Goal: Transaction & Acquisition: Purchase product/service

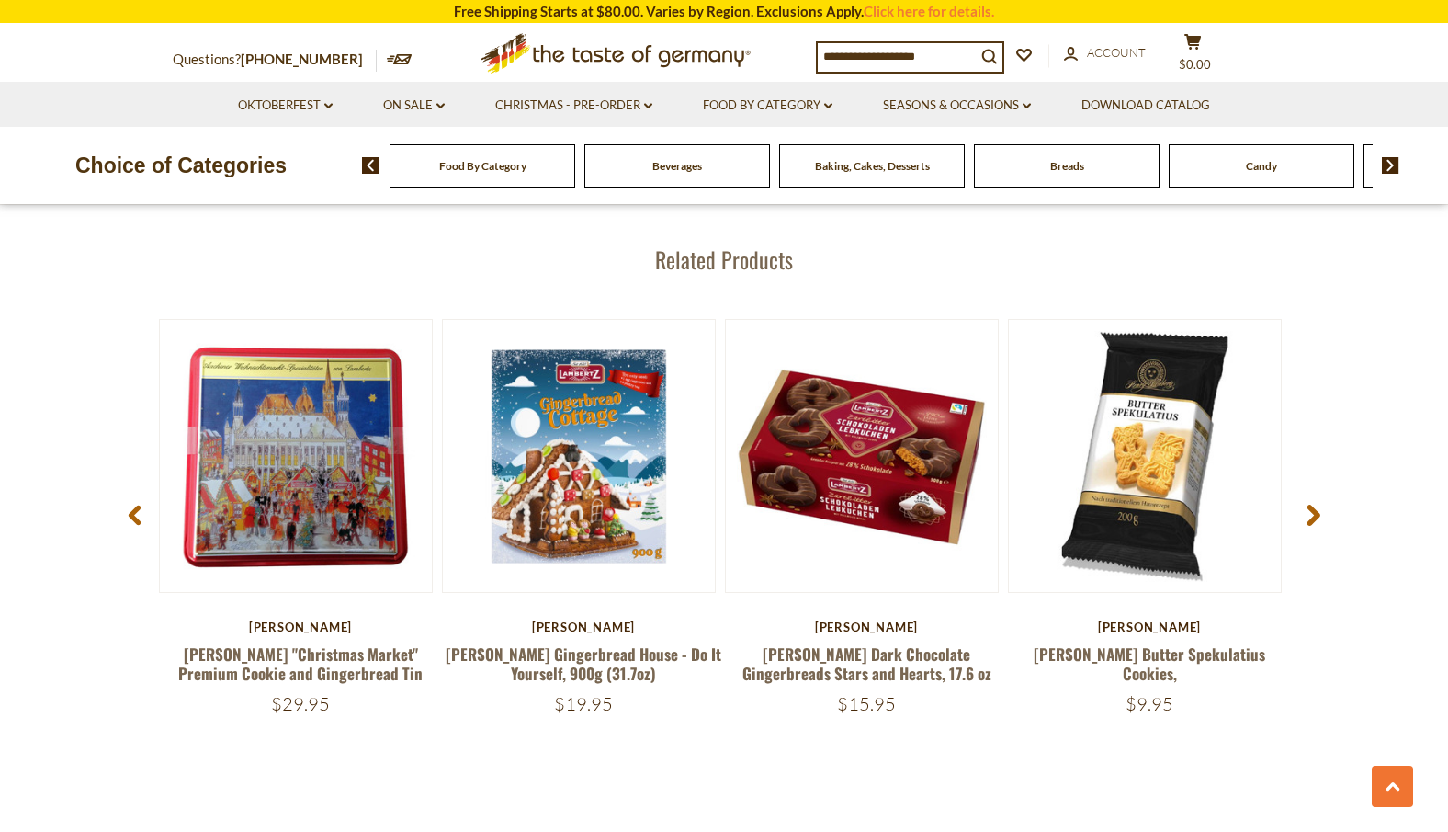
scroll to position [2460, 0]
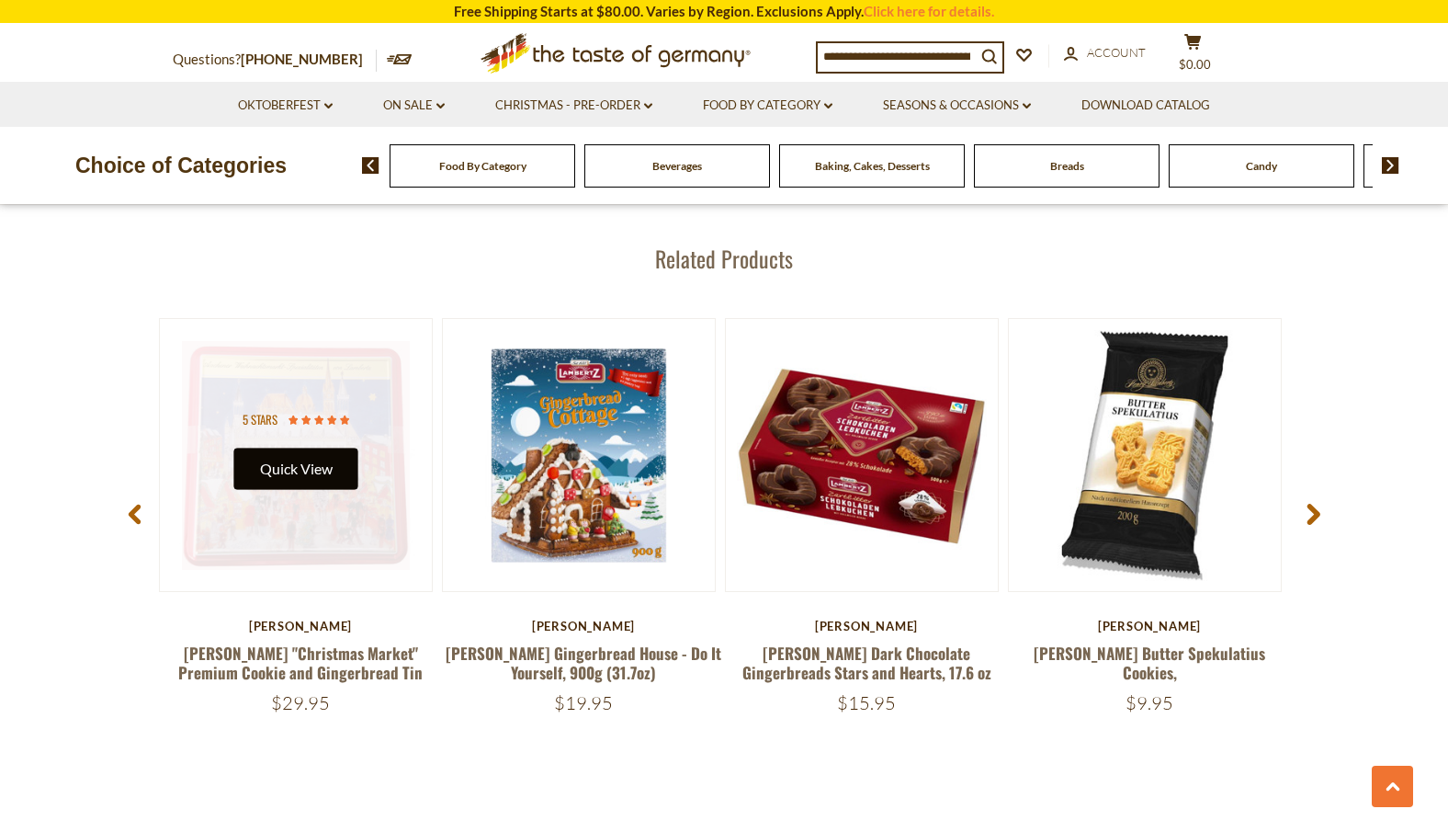
click at [311, 456] on button "Quick View" at bounding box center [296, 468] width 124 height 41
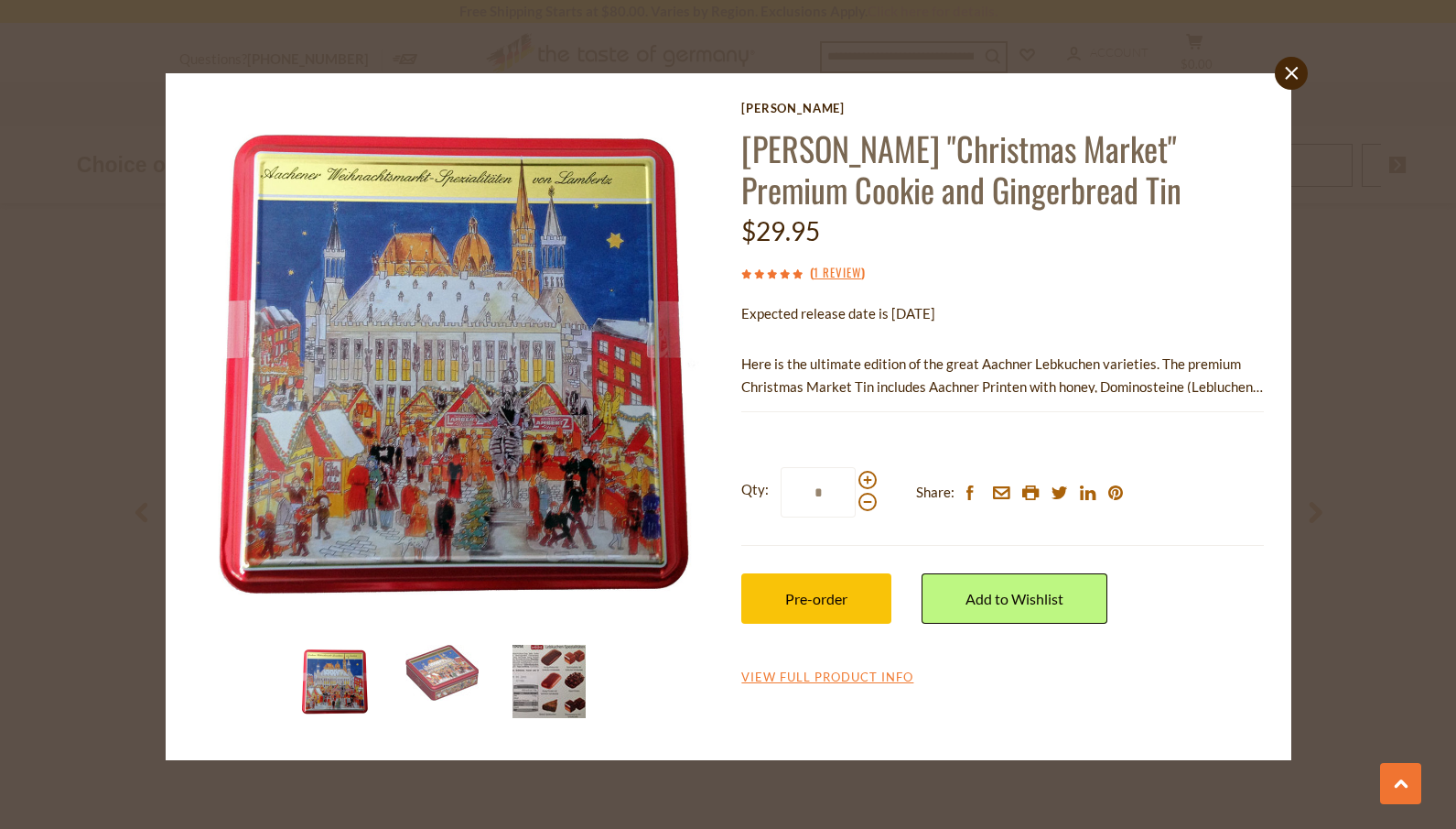
click at [559, 699] on img at bounding box center [550, 682] width 74 height 74
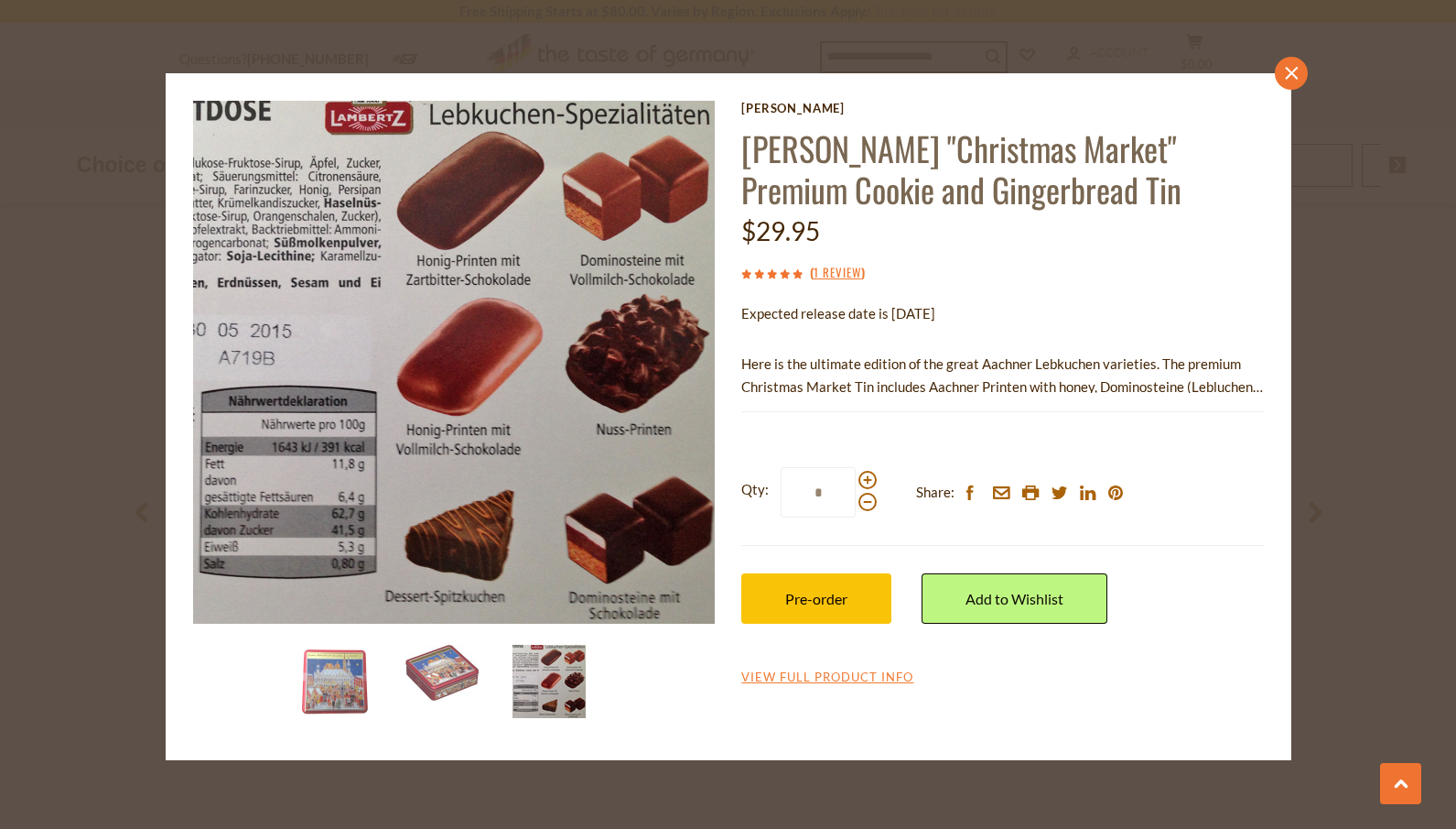
click at [1289, 75] on icon at bounding box center [1291, 72] width 13 height 13
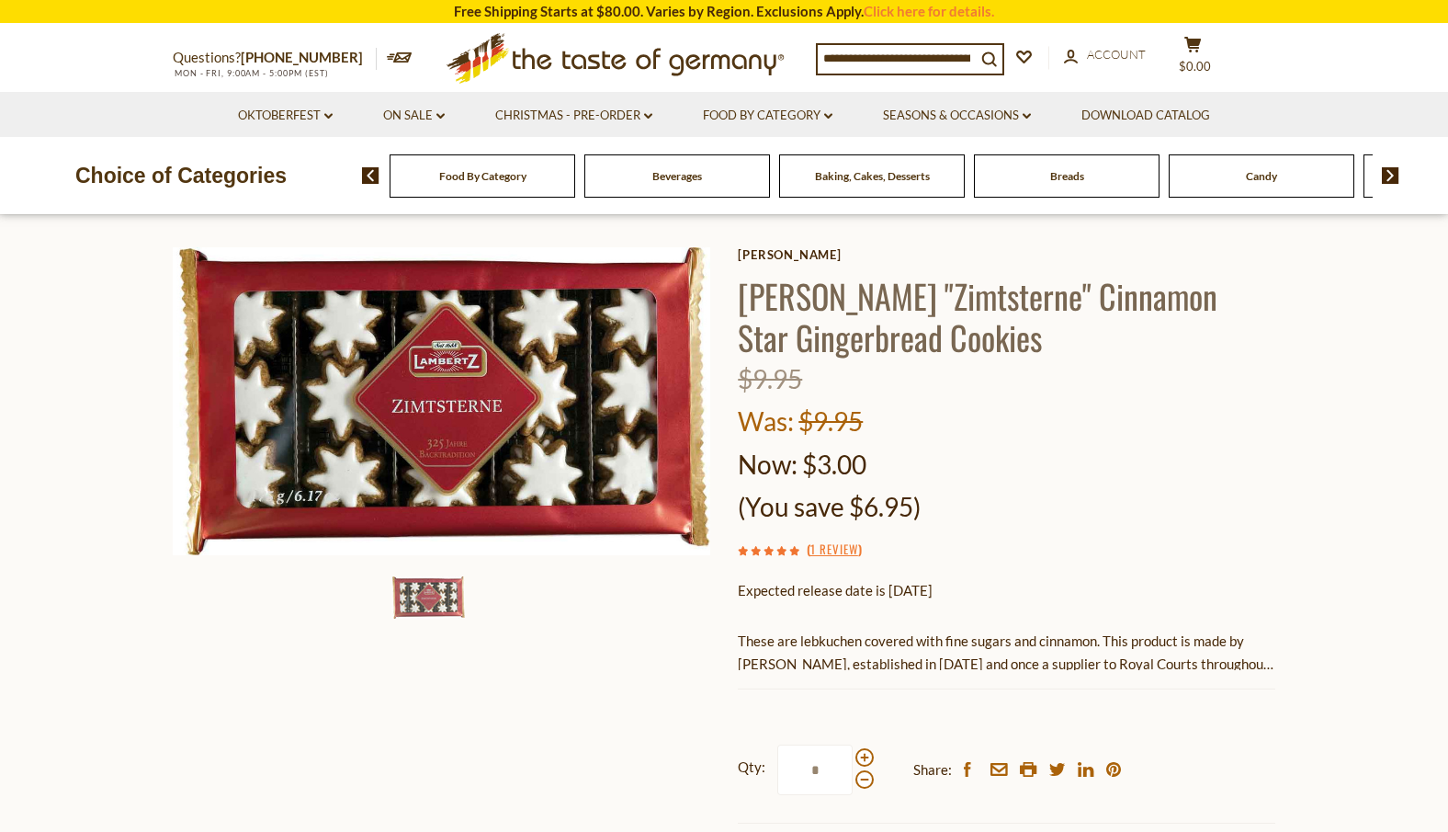
scroll to position [0, 0]
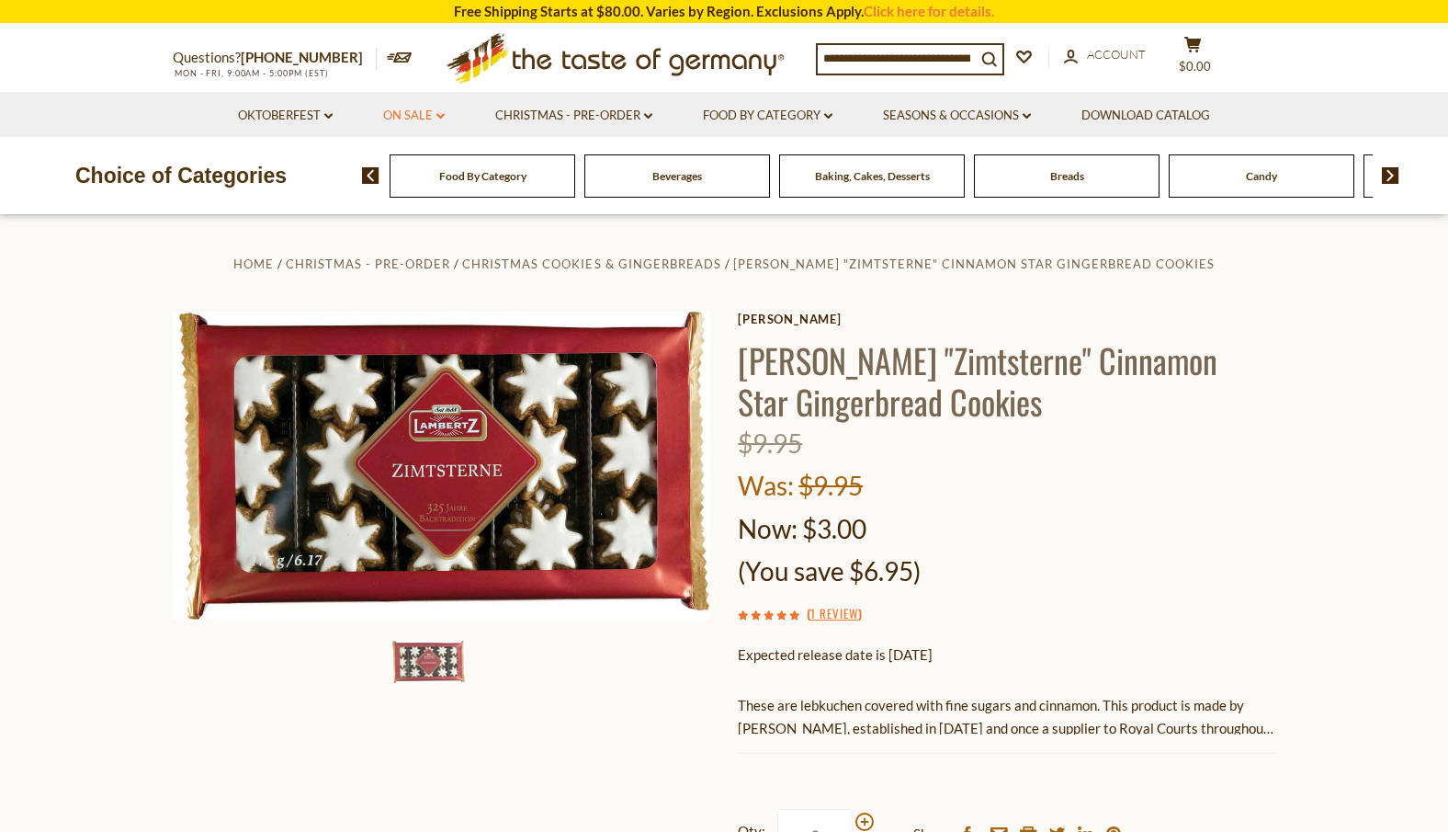
click at [435, 114] on link "On Sale dropdown_arrow" at bounding box center [414, 116] width 62 height 20
click at [432, 166] on link "All On Sale" at bounding box center [406, 163] width 66 height 17
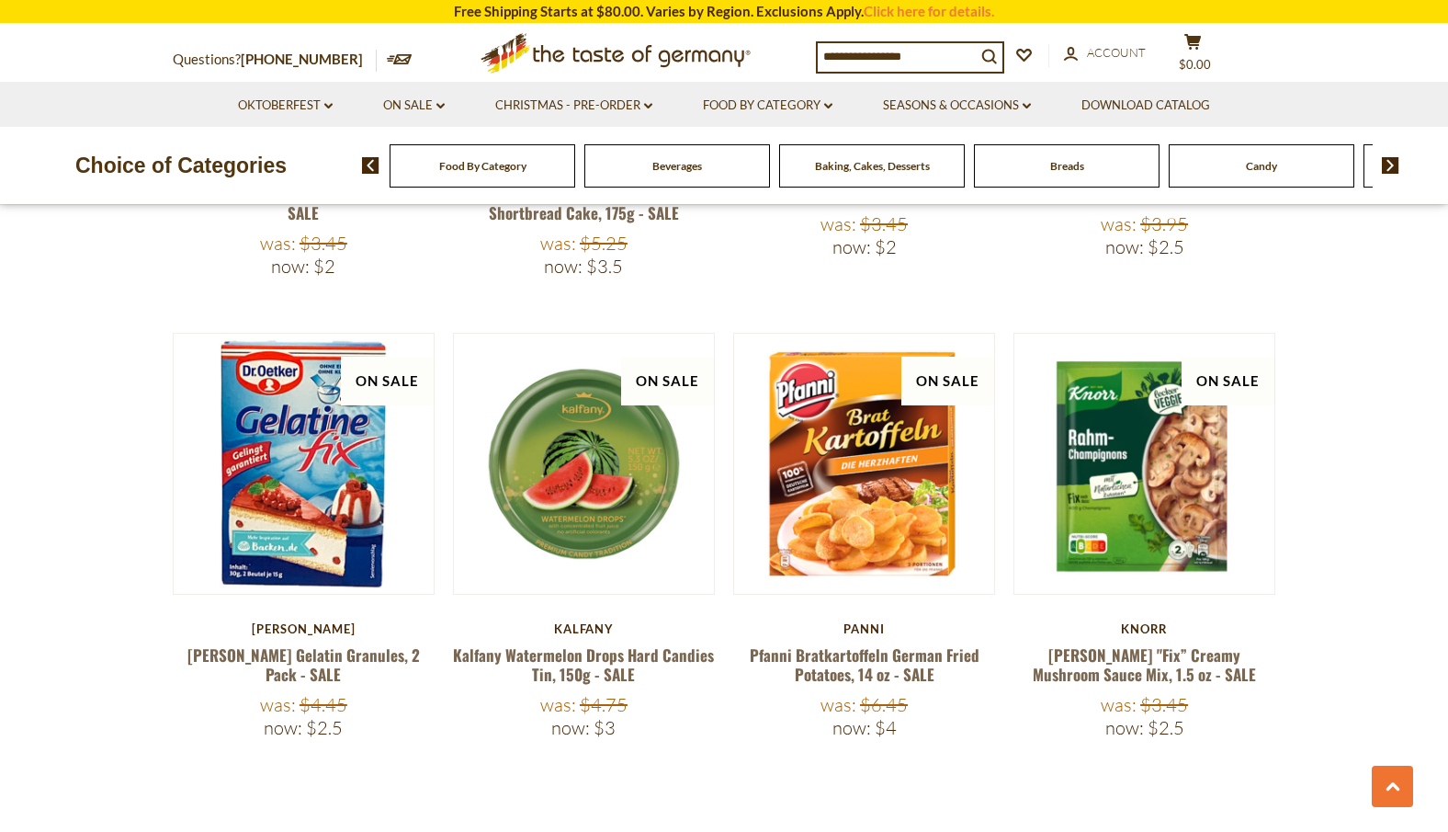
scroll to position [4020, 0]
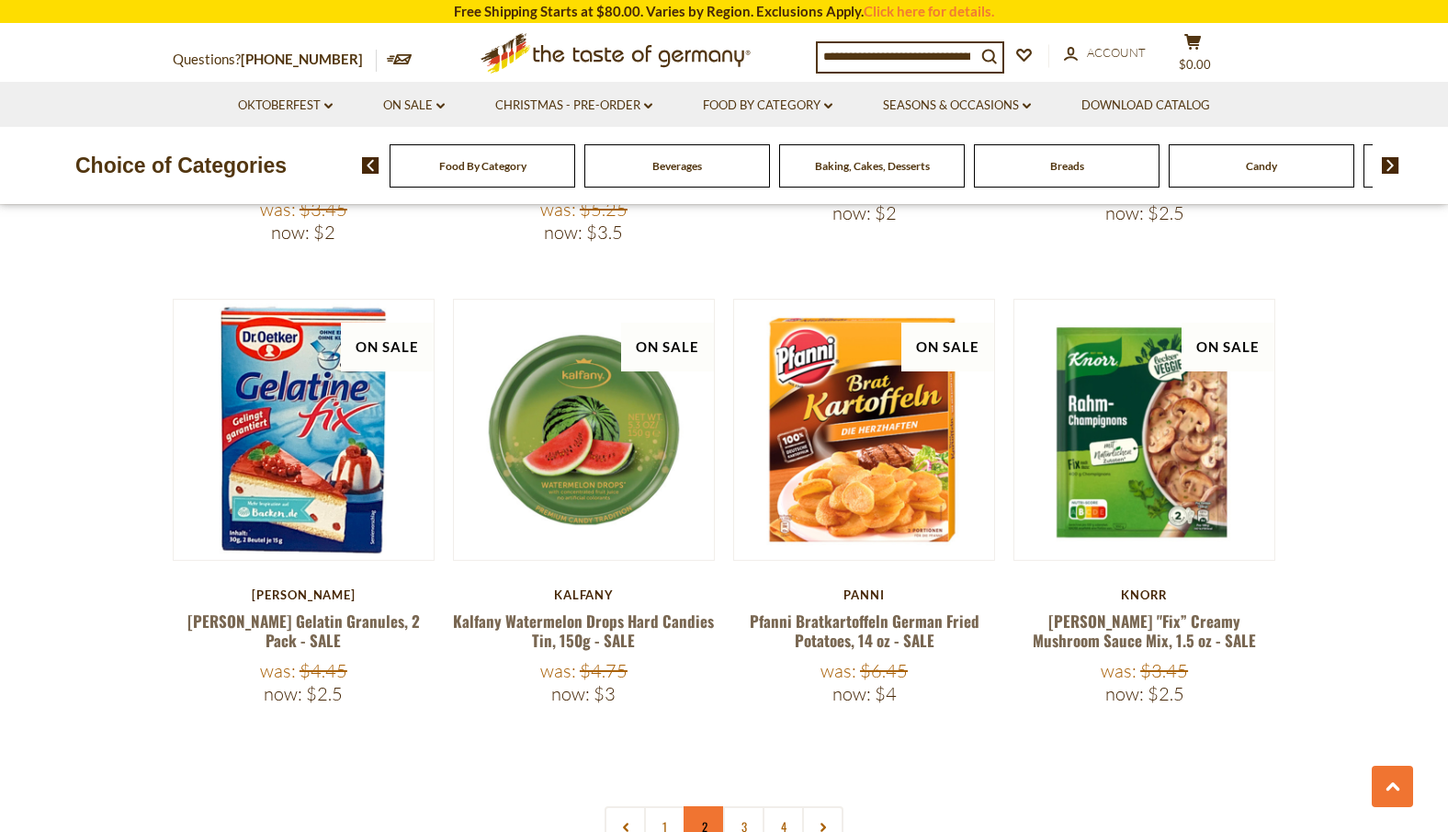
click at [703, 806] on link "2" at bounding box center [704, 826] width 41 height 41
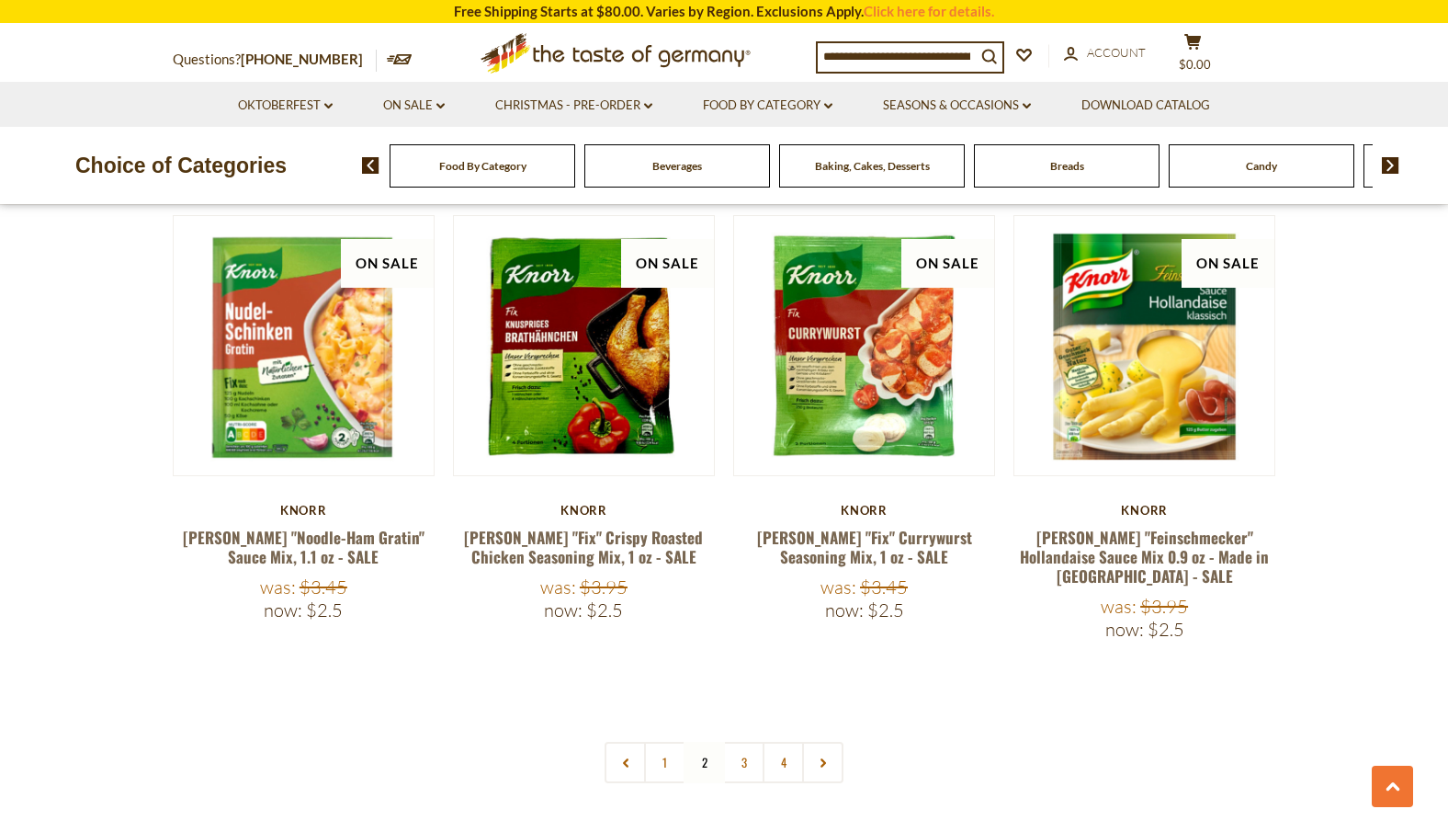
scroll to position [4157, 0]
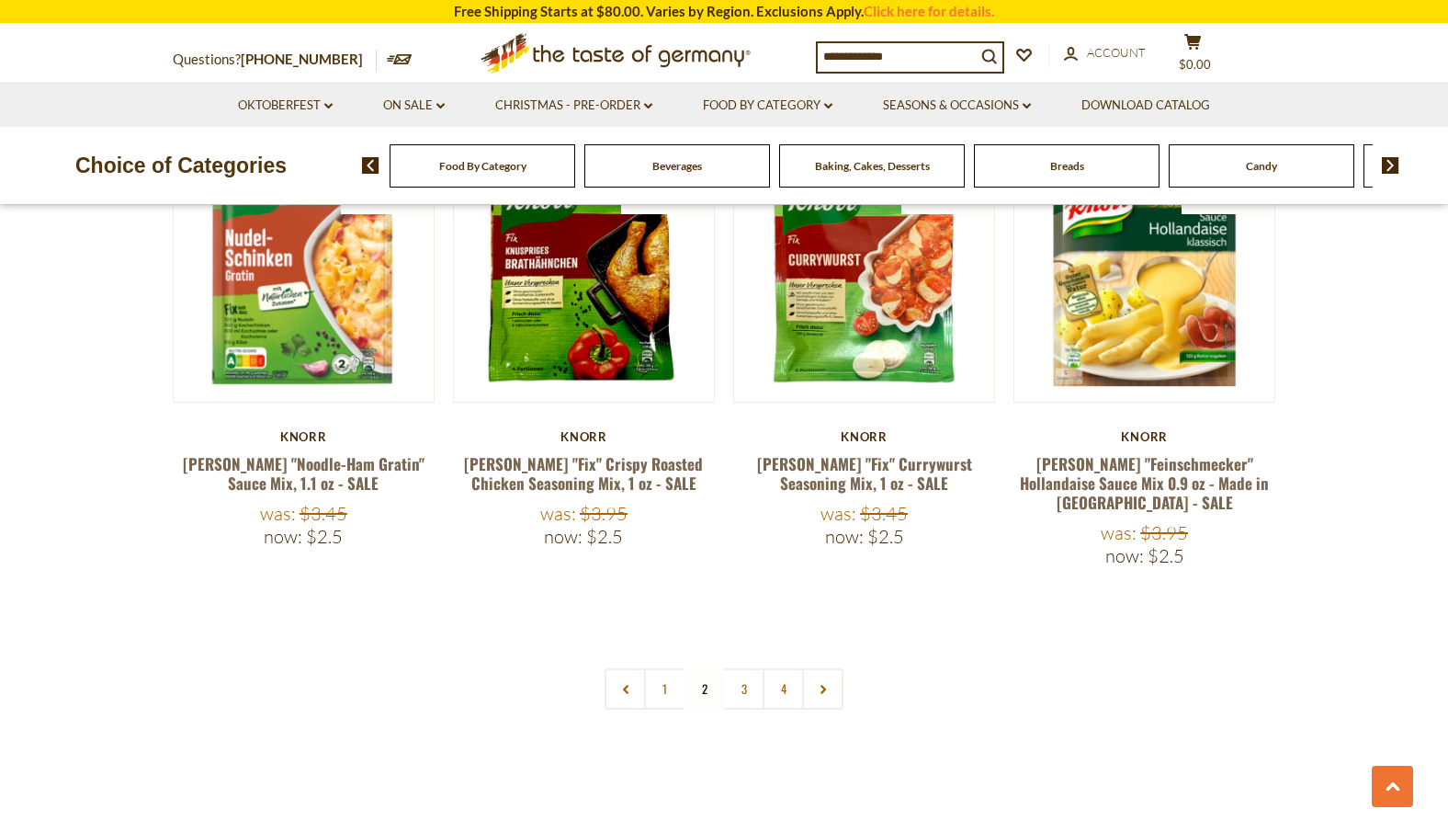
click at [728, 668] on link "3" at bounding box center [743, 688] width 41 height 41
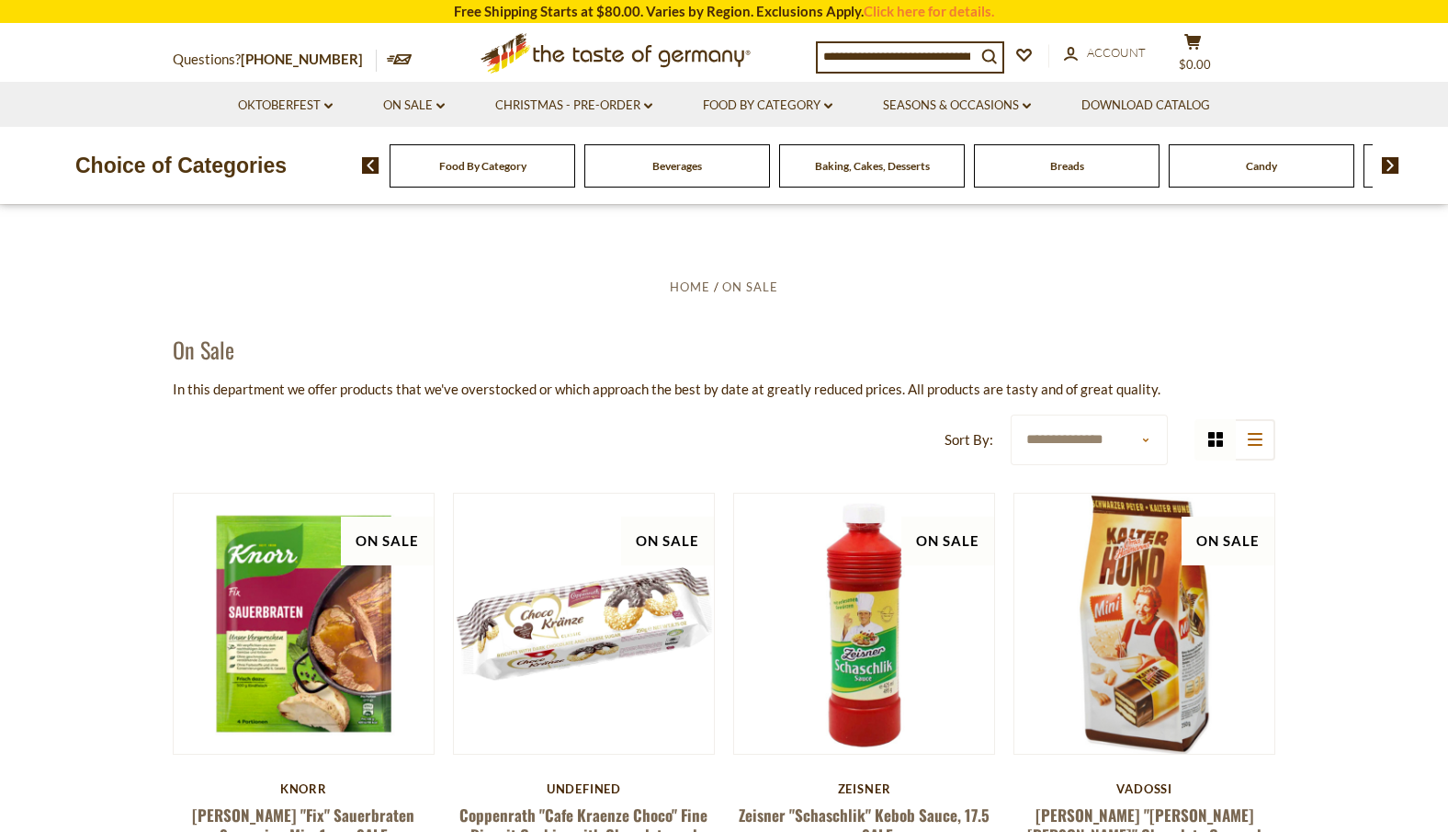
scroll to position [0, 0]
